Goal: Book appointment/travel/reservation

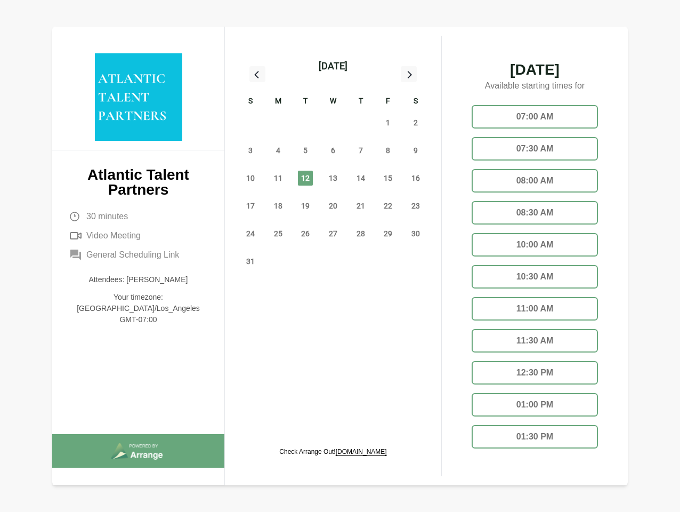
click at [333, 166] on div "13" at bounding box center [333, 178] width 28 height 28
click at [333, 66] on div "[DATE]" at bounding box center [333, 66] width 29 height 15
click at [251, 123] on div "27" at bounding box center [251, 123] width 28 height 28
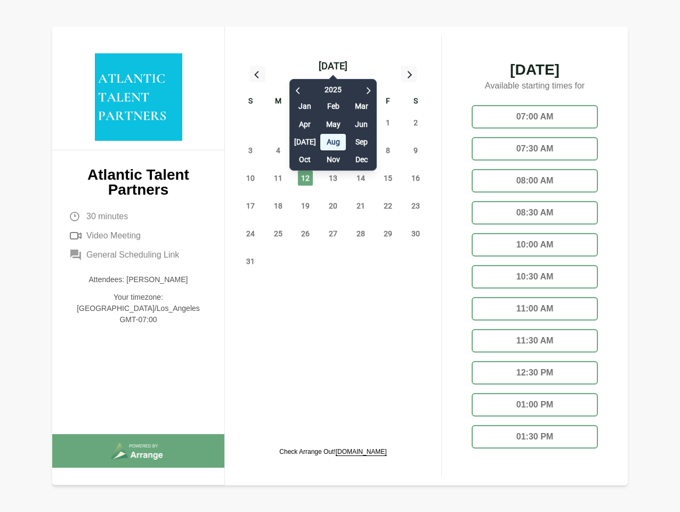
click at [278, 123] on div "28" at bounding box center [278, 123] width 28 height 28
click at [306, 123] on div "[DATE] Feb Mar Apr May Jun [DATE] Aug Sep Oct Nov Dec" at bounding box center [333, 122] width 87 height 97
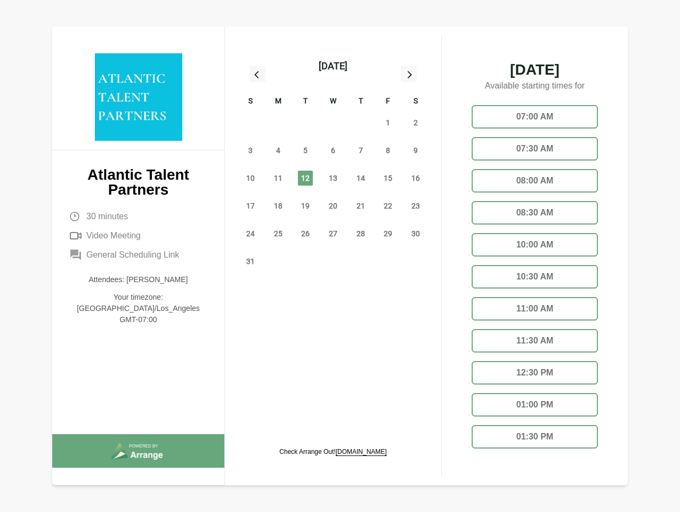
click at [333, 123] on div "30" at bounding box center [333, 123] width 28 height 28
click at [361, 123] on div "31" at bounding box center [361, 123] width 28 height 28
click at [388, 123] on span "1" at bounding box center [388, 122] width 15 height 15
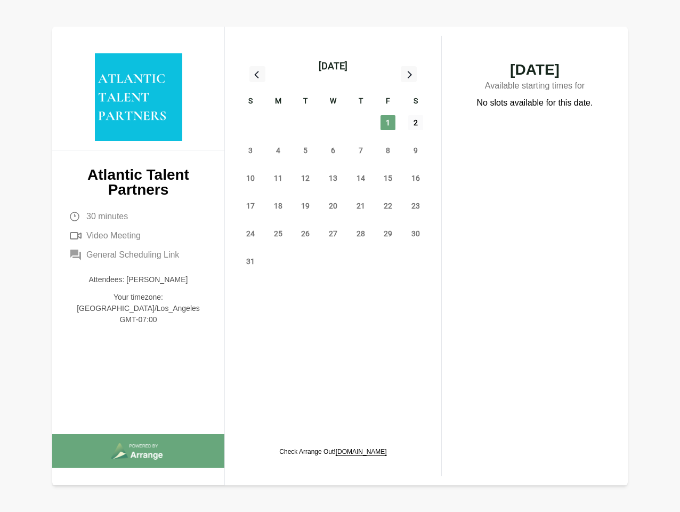
click at [416, 123] on span "2" at bounding box center [415, 122] width 15 height 15
click at [251, 150] on span "3" at bounding box center [250, 150] width 15 height 15
